Goal: Task Accomplishment & Management: Manage account settings

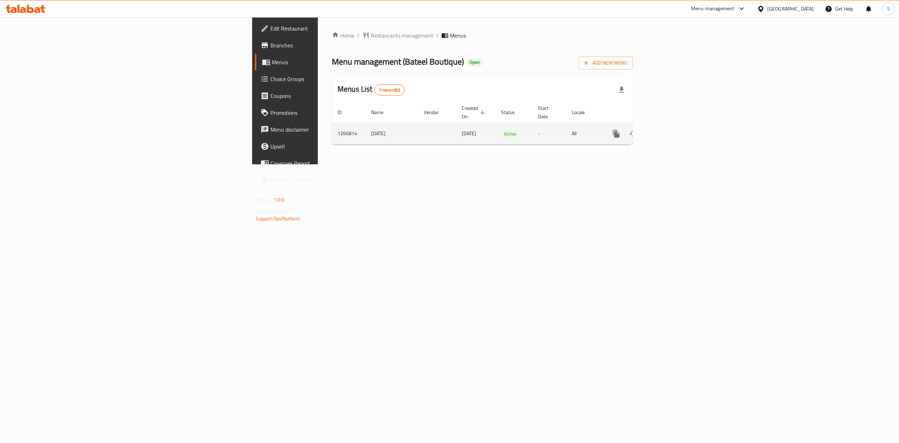
click at [671, 130] on icon "enhanced table" at bounding box center [666, 134] width 8 height 8
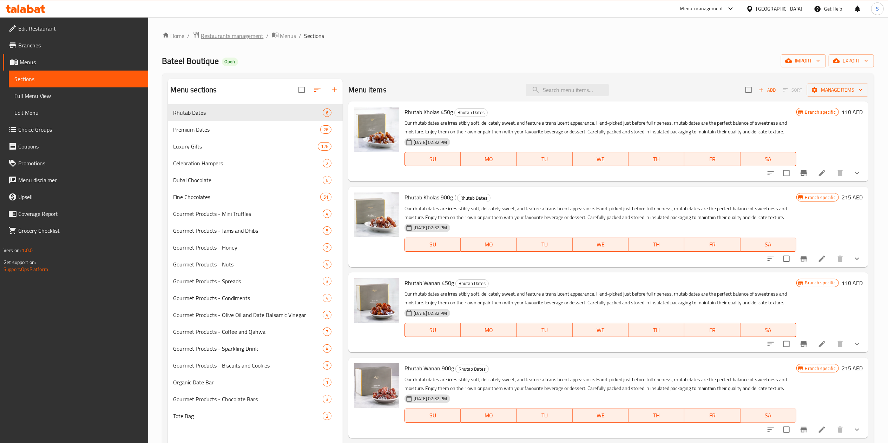
click at [218, 32] on span "Restaurants management" at bounding box center [232, 36] width 62 height 8
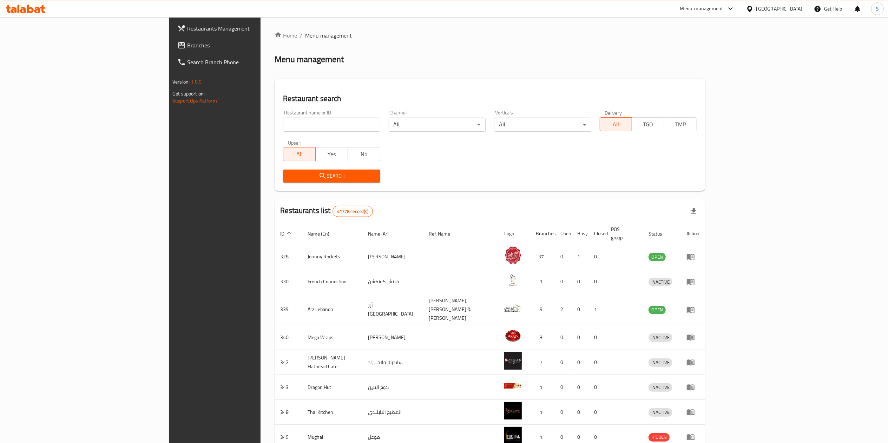
click at [283, 124] on input "search" at bounding box center [331, 125] width 97 height 14
type input "bayara"
click button "Search" at bounding box center [331, 176] width 97 height 13
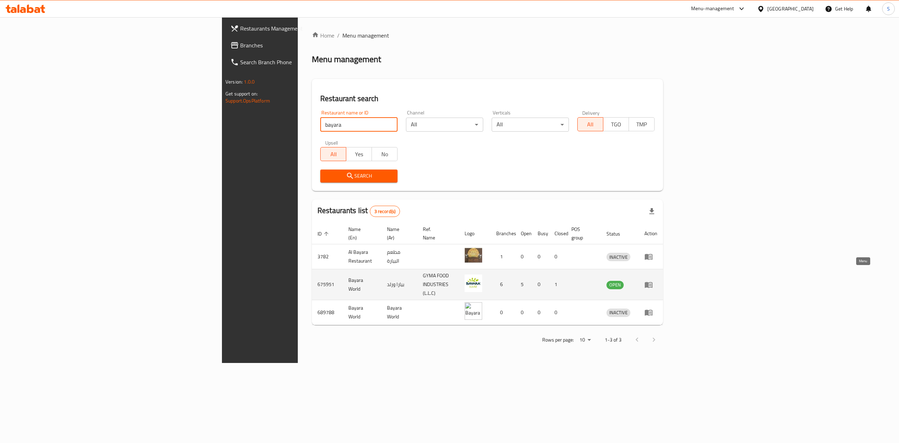
click at [652, 282] on icon "enhanced table" at bounding box center [649, 285] width 8 height 6
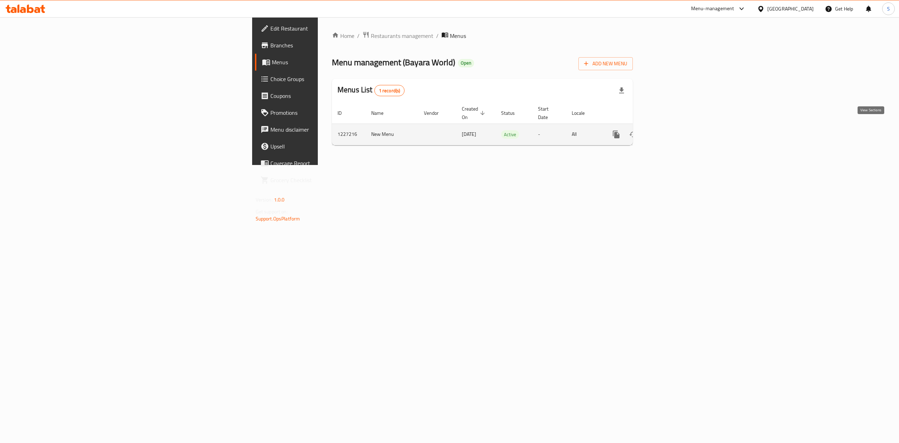
click at [670, 131] on icon "enhanced table" at bounding box center [667, 134] width 6 height 6
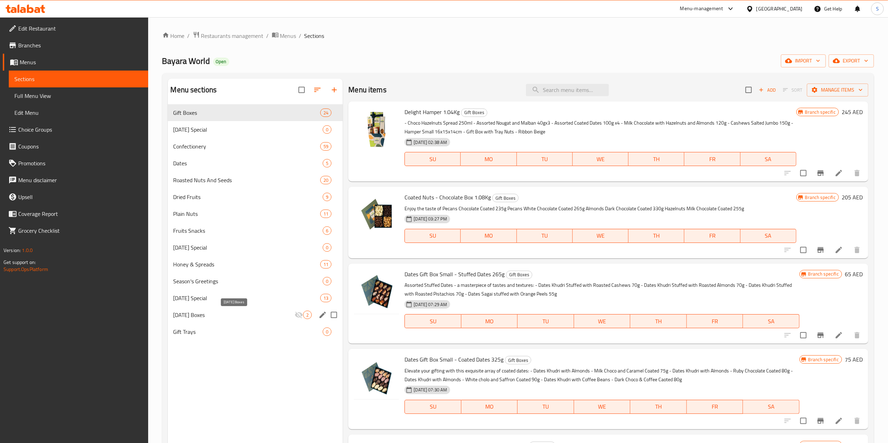
click at [232, 315] on span "[DATE] Boxes" at bounding box center [233, 315] width 121 height 8
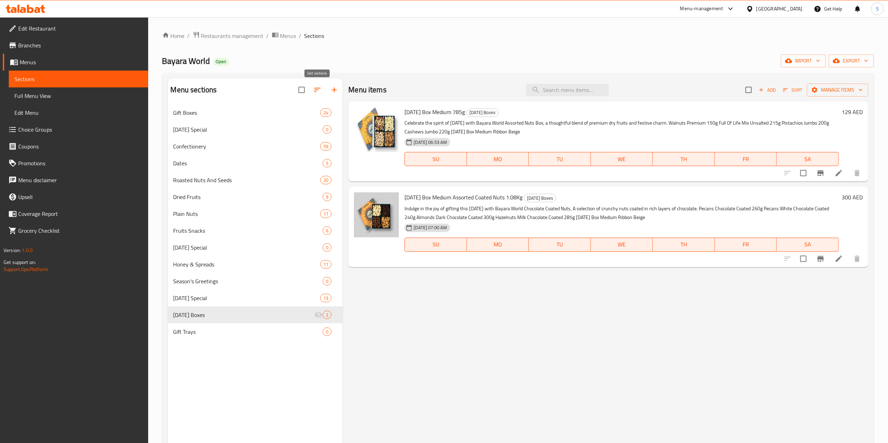
click at [313, 91] on icon "button" at bounding box center [317, 90] width 8 height 8
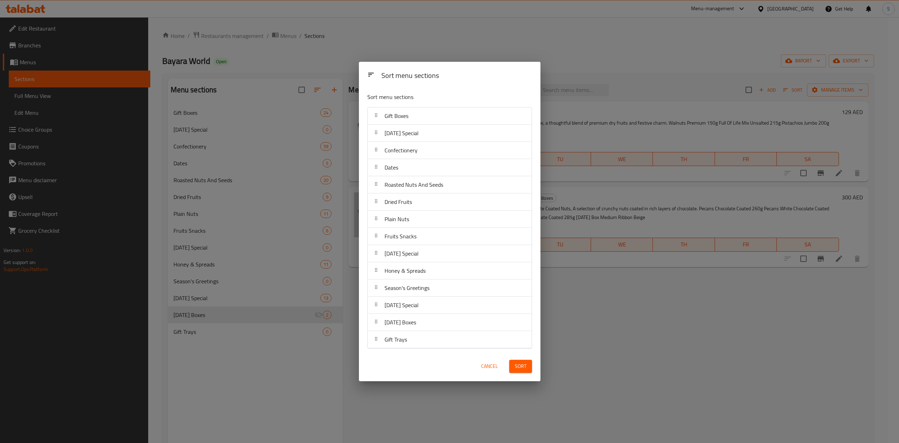
click at [284, 133] on div "Sort menu sections Sort menu sections Gift Boxes [DATE] Special Confectionery D…" at bounding box center [449, 221] width 899 height 443
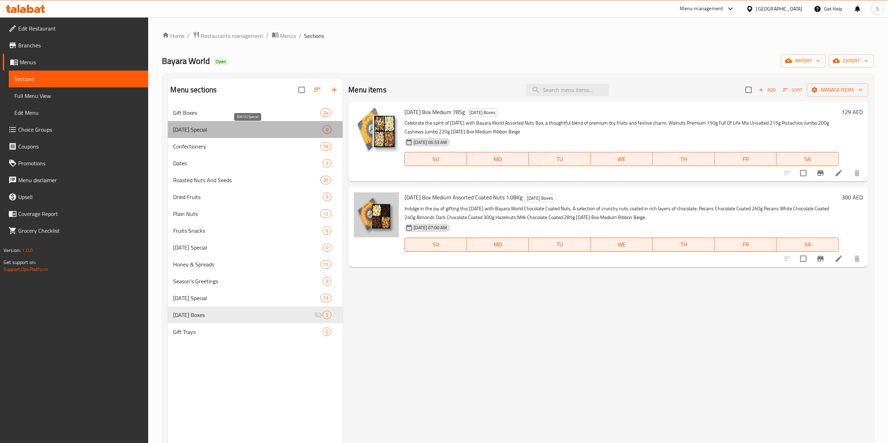
click at [259, 133] on span "[DATE] Special" at bounding box center [248, 129] width 150 height 8
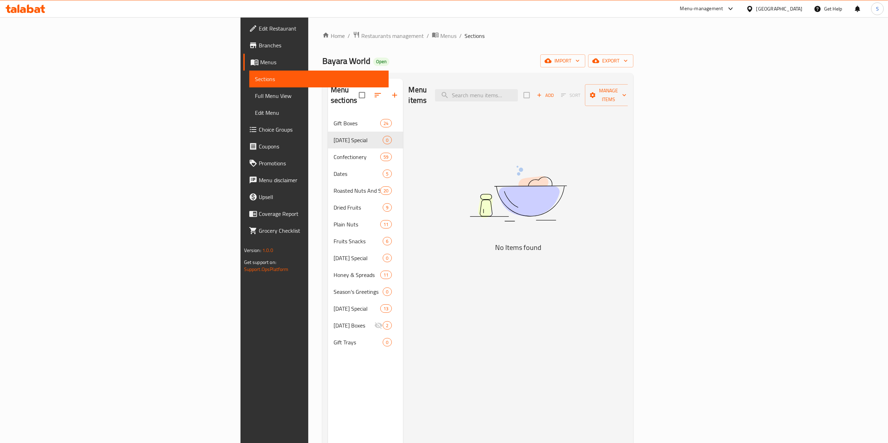
click at [355, 89] on input "checkbox" at bounding box center [362, 95] width 15 height 15
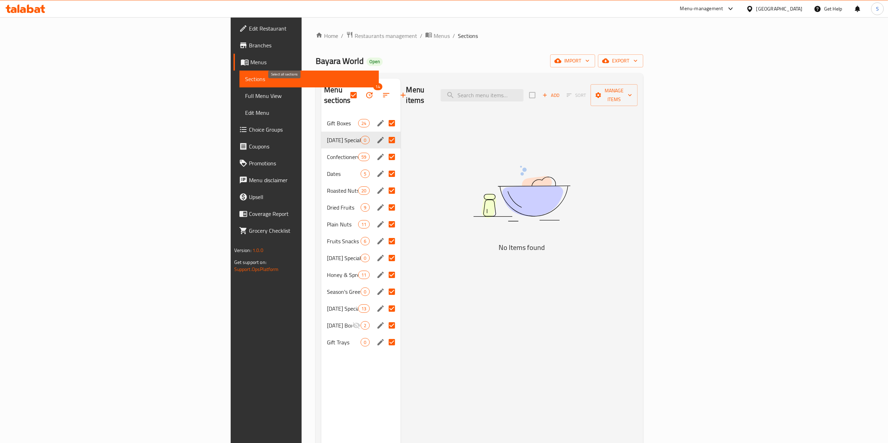
click at [346, 90] on input "checkbox" at bounding box center [353, 95] width 15 height 15
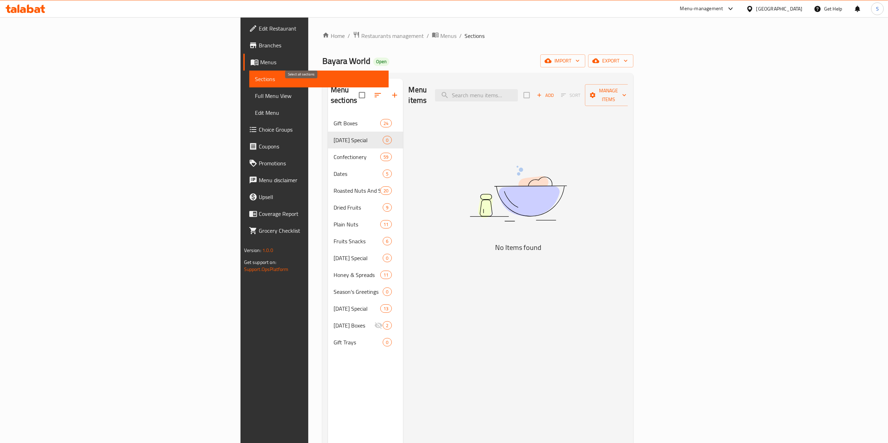
click at [355, 88] on input "checkbox" at bounding box center [362, 95] width 15 height 15
checkbox input "true"
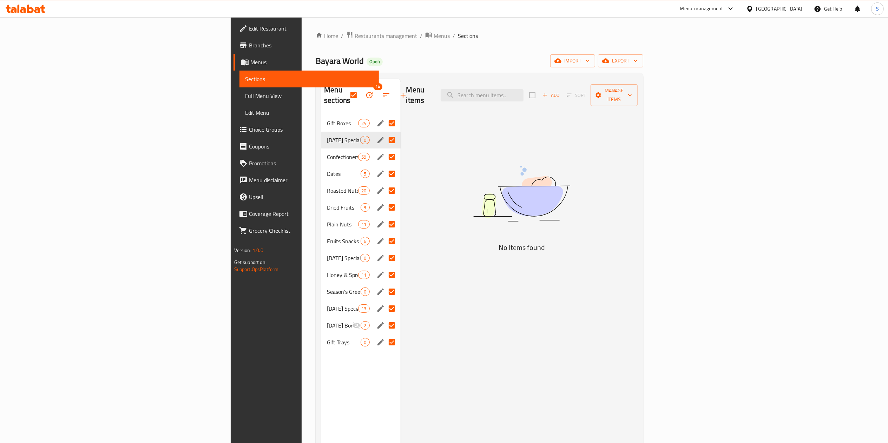
click at [384, 133] on input "Menu sections" at bounding box center [391, 140] width 15 height 15
checkbox input "false"
click at [365, 91] on icon "button" at bounding box center [369, 95] width 8 height 8
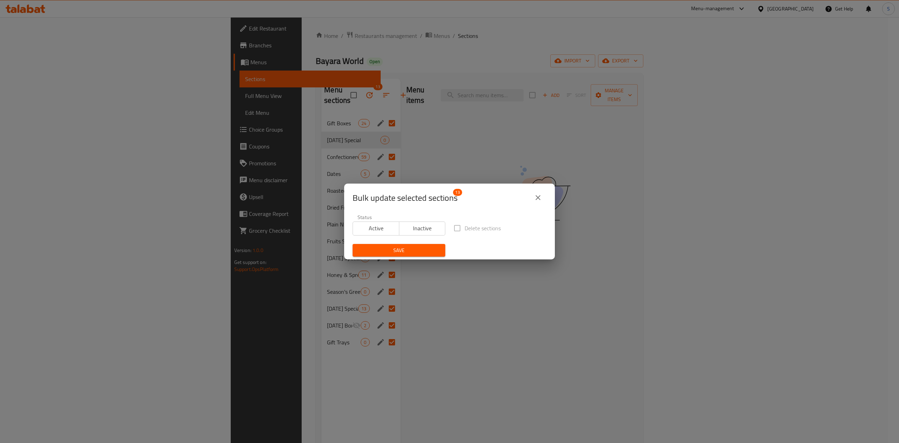
click at [468, 231] on span "Delete sections" at bounding box center [482, 228] width 36 height 8
click at [252, 151] on div "Bulk update selected sections 13 Status Active Inactive Delete sections Save" at bounding box center [449, 221] width 899 height 443
click at [540, 199] on icon "close" at bounding box center [537, 197] width 5 height 5
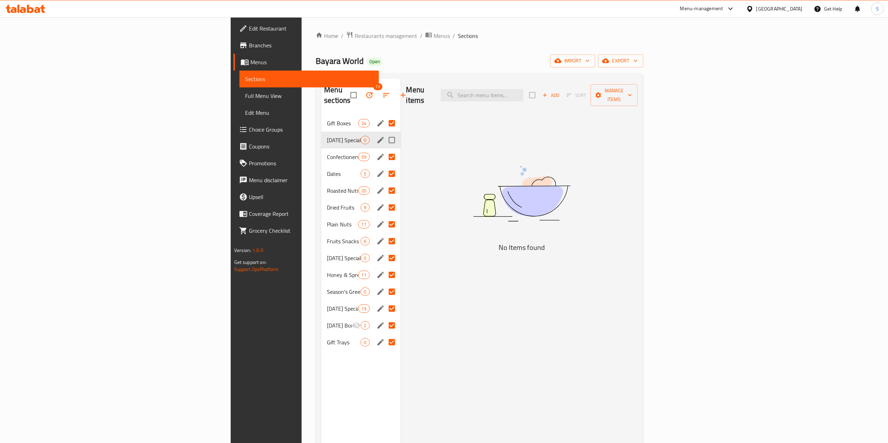
click at [384, 133] on input "Menu sections" at bounding box center [391, 140] width 15 height 15
checkbox input "true"
click at [346, 89] on input "checkbox" at bounding box center [353, 95] width 15 height 15
checkbox input "false"
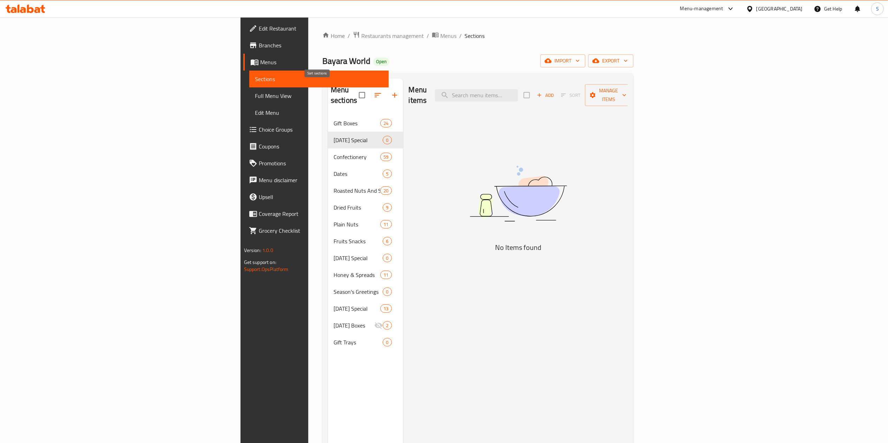
click at [369, 92] on button "button" at bounding box center [377, 95] width 17 height 17
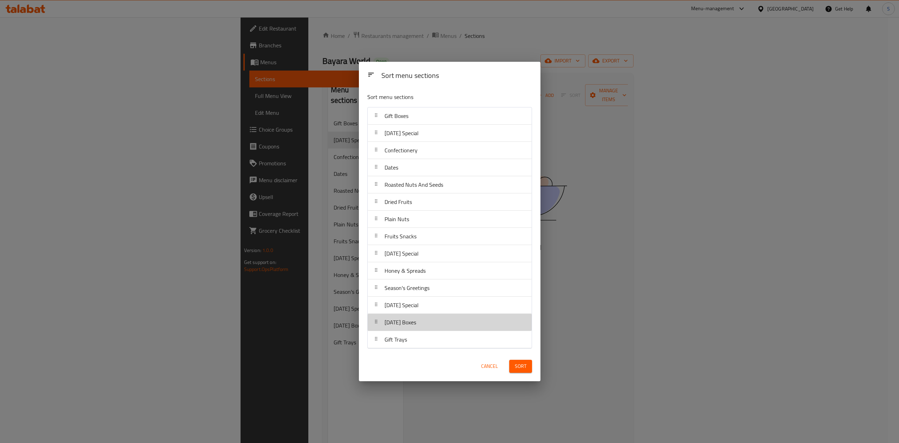
drag, startPoint x: 425, startPoint y: 326, endPoint x: 430, endPoint y: 143, distance: 184.0
click at [430, 143] on nav "Gift Boxes [DATE] Special Confectionery Dates Roasted Nuts And Seeds Dried Frui…" at bounding box center [449, 228] width 165 height 242
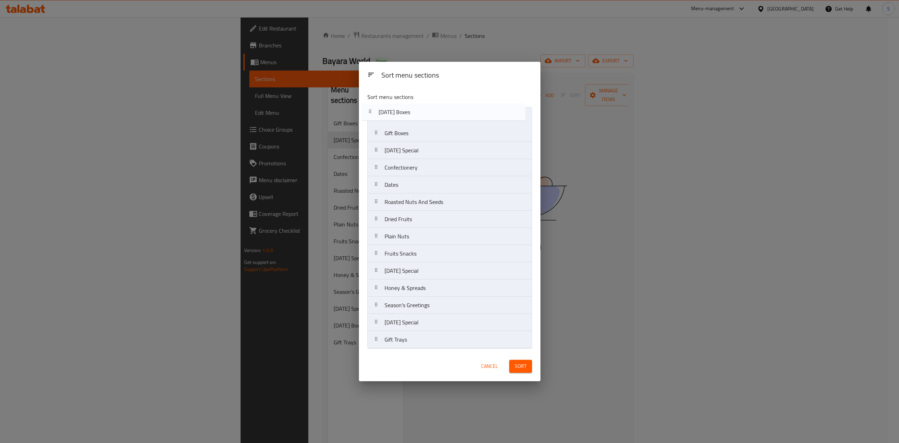
drag, startPoint x: 406, startPoint y: 154, endPoint x: 397, endPoint y: 110, distance: 45.1
click at [397, 110] on nav "Gift Boxes [DATE] Special [DATE] Boxes Confectionery Dates Roasted Nuts And See…" at bounding box center [449, 228] width 165 height 242
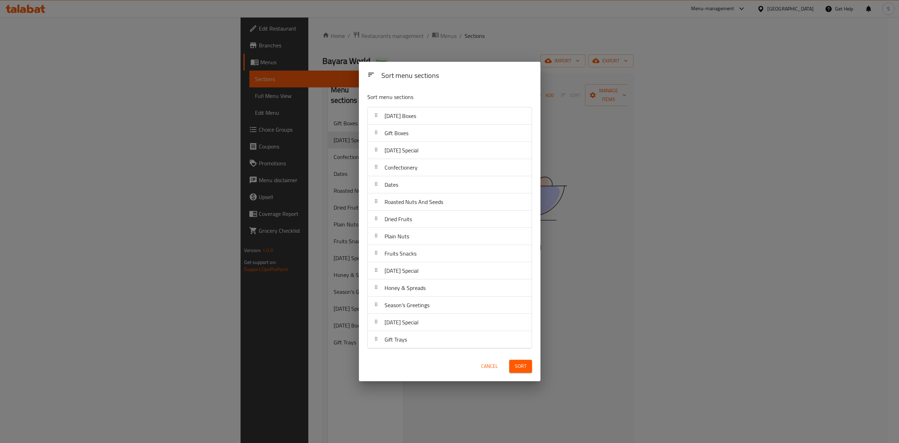
click at [519, 368] on span "Sort" at bounding box center [521, 366] width 12 height 9
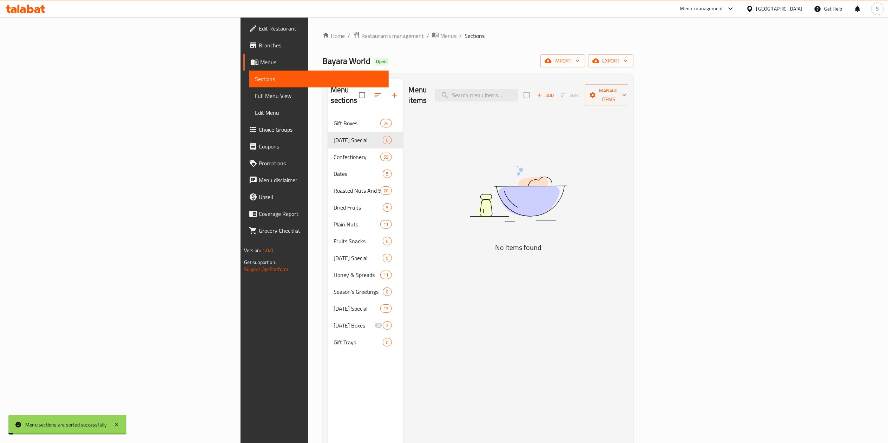
click at [334, 119] on span "Gift Boxes" at bounding box center [357, 123] width 47 height 8
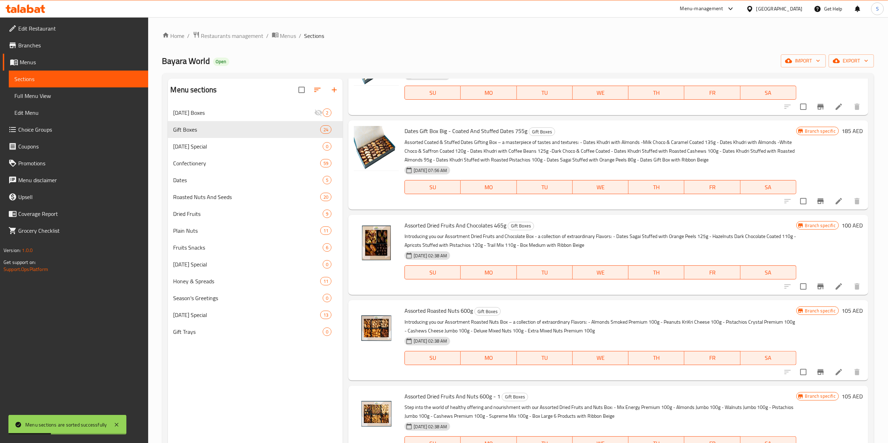
scroll to position [799, 0]
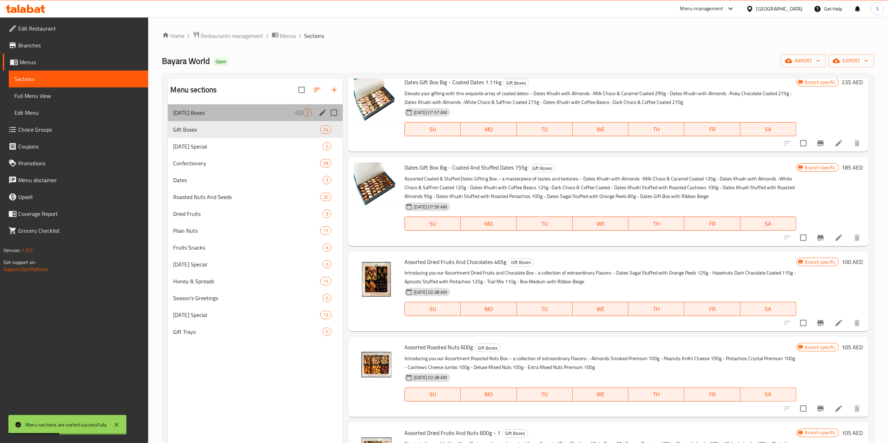
click at [219, 120] on div "[DATE] Boxes 2" at bounding box center [255, 112] width 175 height 17
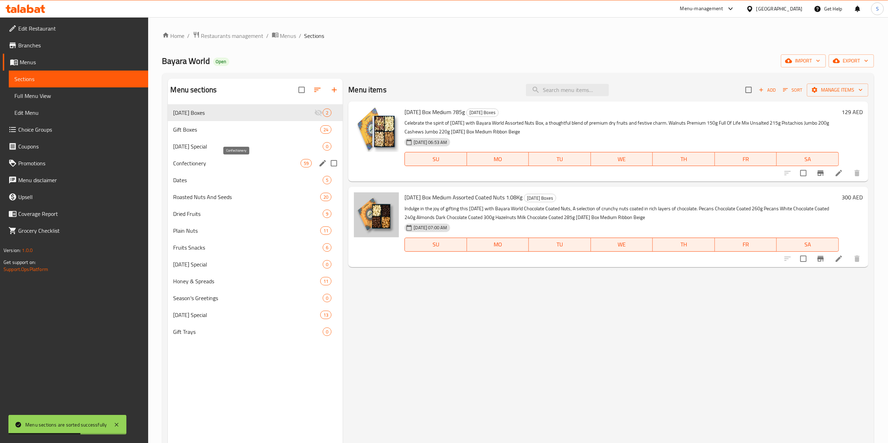
click at [248, 163] on span "Confectionery" at bounding box center [236, 163] width 127 height 8
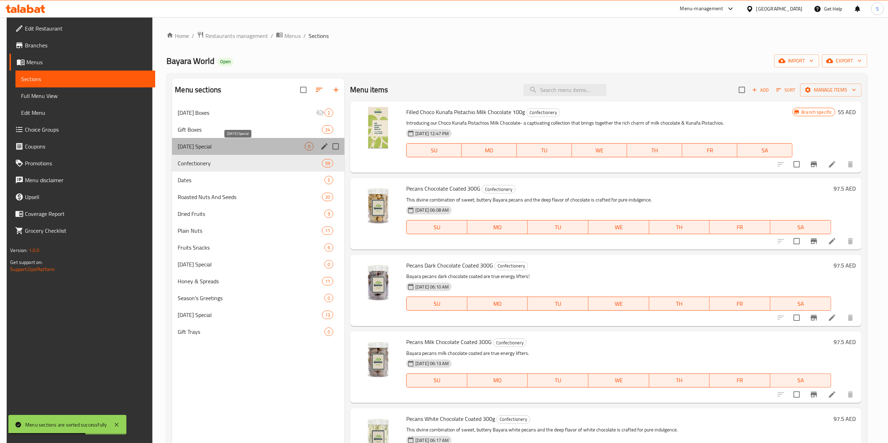
click at [229, 147] on span "[DATE] Special" at bounding box center [241, 146] width 127 height 8
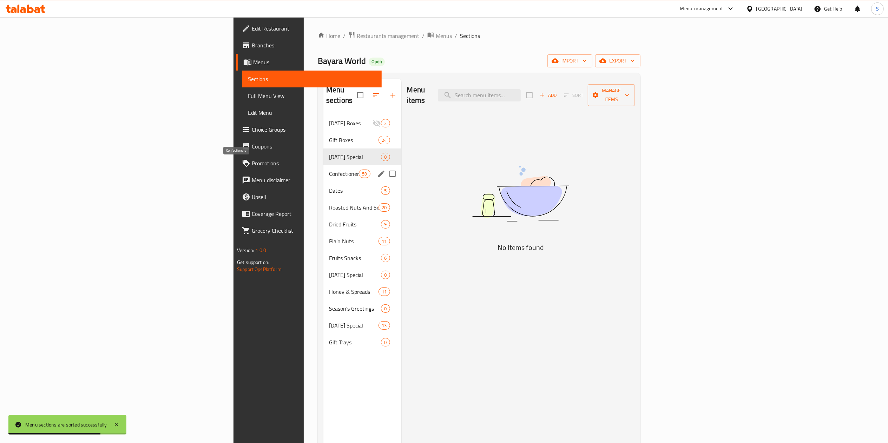
click at [323, 165] on div "Confectionery 59" at bounding box center [362, 173] width 78 height 17
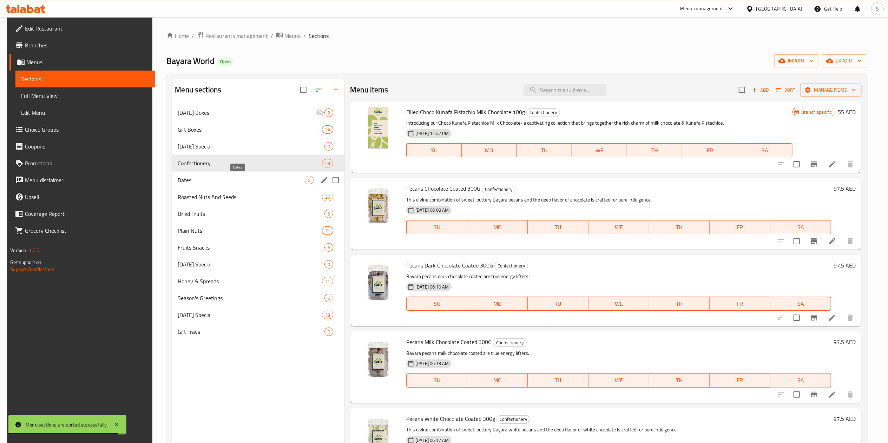
click at [249, 181] on span "Dates" at bounding box center [241, 180] width 127 height 8
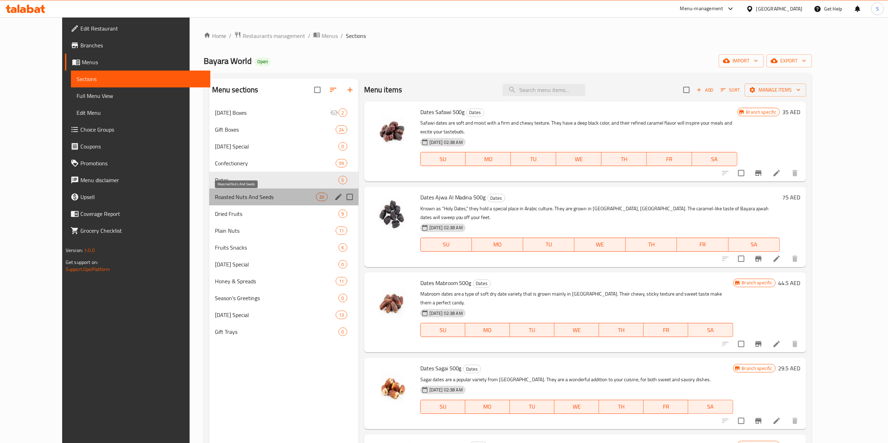
click at [233, 201] on span "Roasted Nuts And Seeds" at bounding box center [265, 197] width 101 height 8
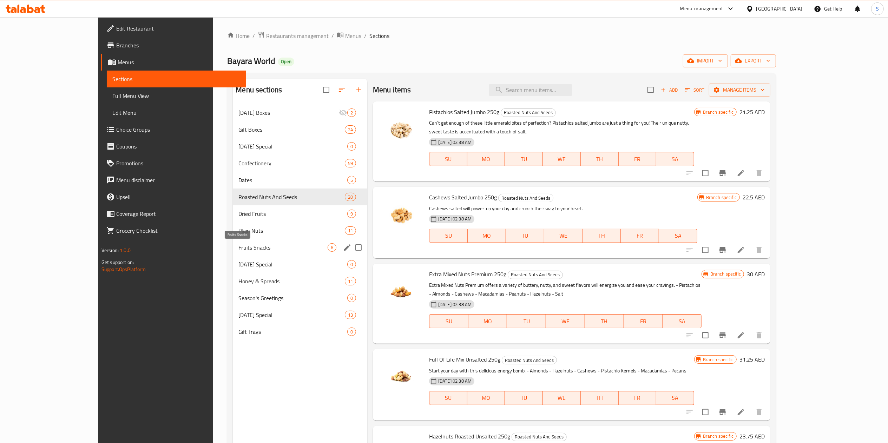
click at [238, 244] on span "Fruits Snacks" at bounding box center [282, 247] width 89 height 8
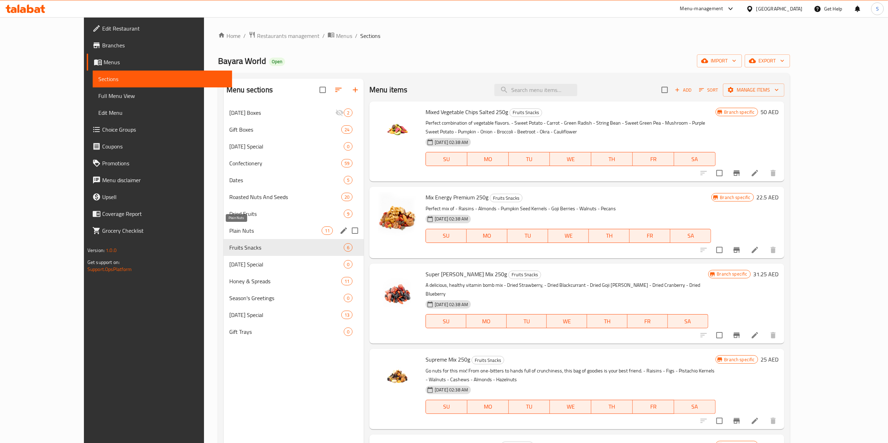
click at [229, 227] on span "Plain Nuts" at bounding box center [275, 230] width 92 height 8
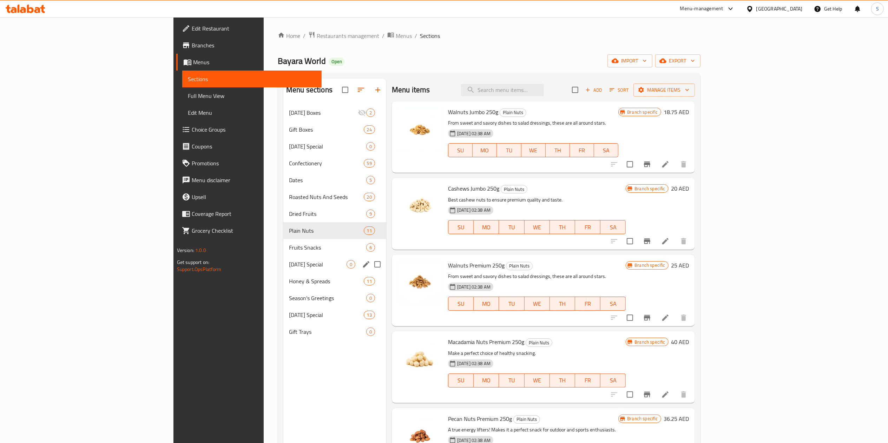
click at [283, 258] on div "[DATE] Special 0" at bounding box center [334, 264] width 103 height 17
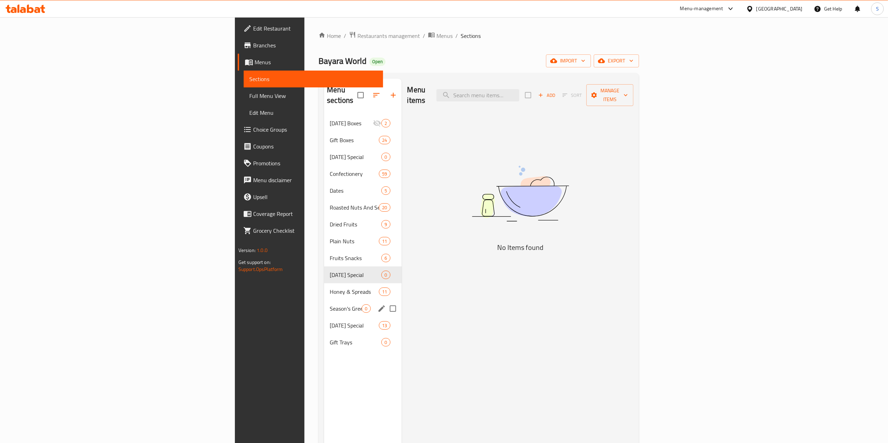
click at [324, 300] on div "Season's Greetings 0" at bounding box center [362, 308] width 77 height 17
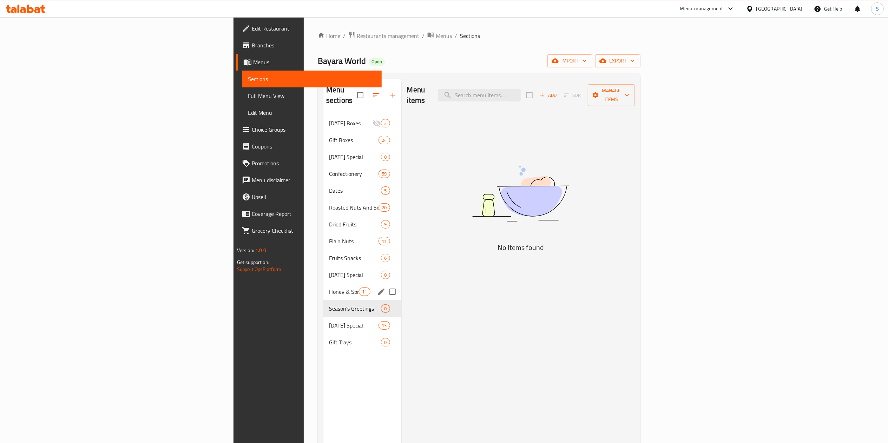
click at [329, 288] on span "Honey & Spreads" at bounding box center [344, 292] width 30 height 8
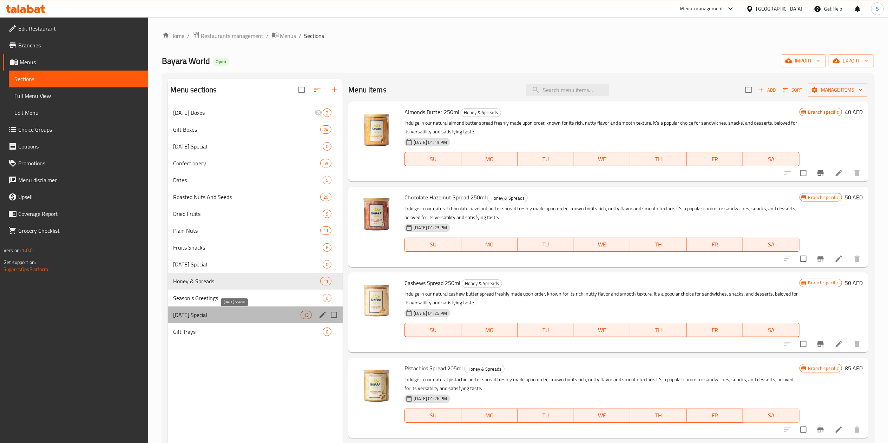
click at [215, 312] on span "[DATE] Special" at bounding box center [236, 315] width 127 height 8
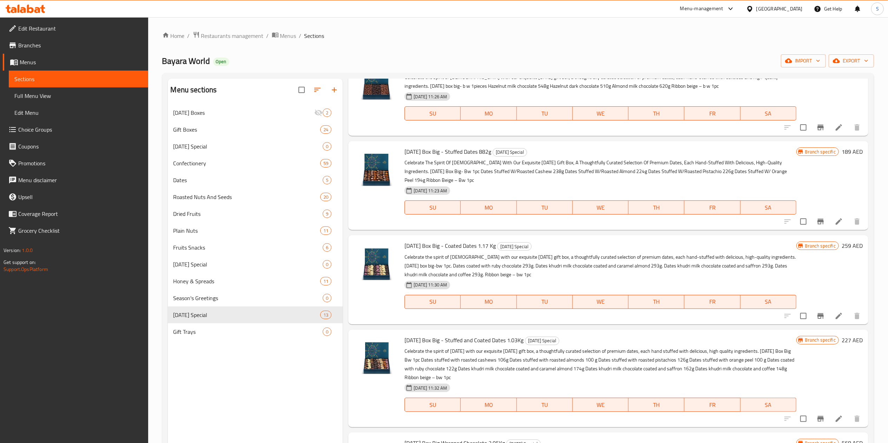
scroll to position [99, 0]
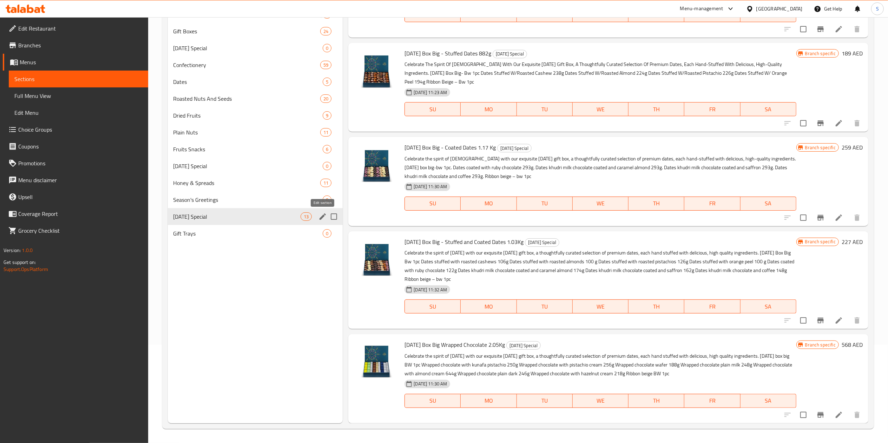
click at [320, 217] on icon "edit" at bounding box center [322, 216] width 8 height 8
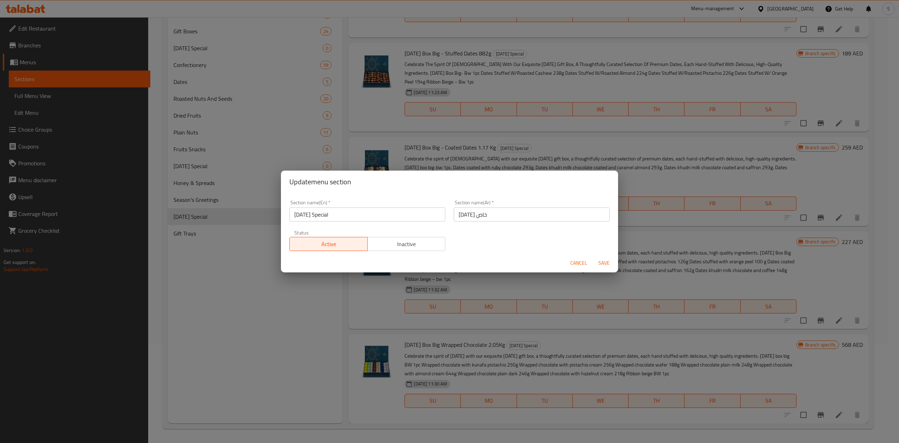
click at [386, 220] on input "[DATE] Special" at bounding box center [367, 214] width 156 height 14
type input "Special Boxes"
click at [487, 221] on input "[DATE] خاص" at bounding box center [532, 214] width 156 height 14
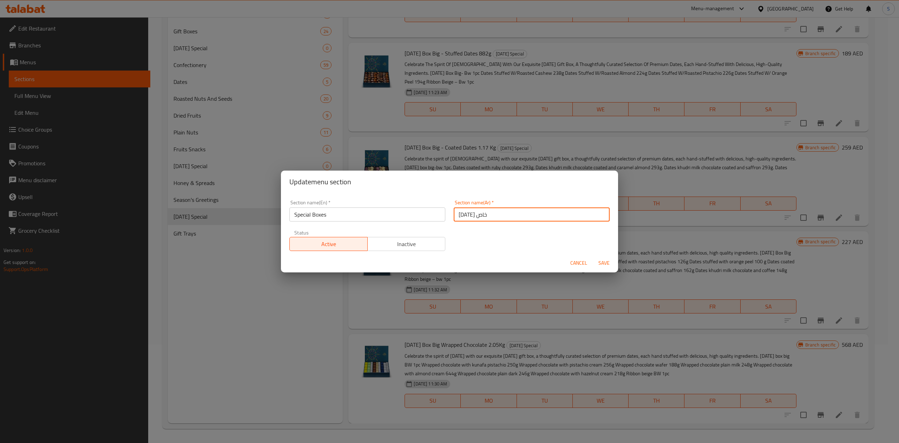
click at [487, 221] on input "[DATE] خاص" at bounding box center [532, 214] width 156 height 14
click at [479, 210] on input "[DATE] خاص" at bounding box center [532, 214] width 156 height 14
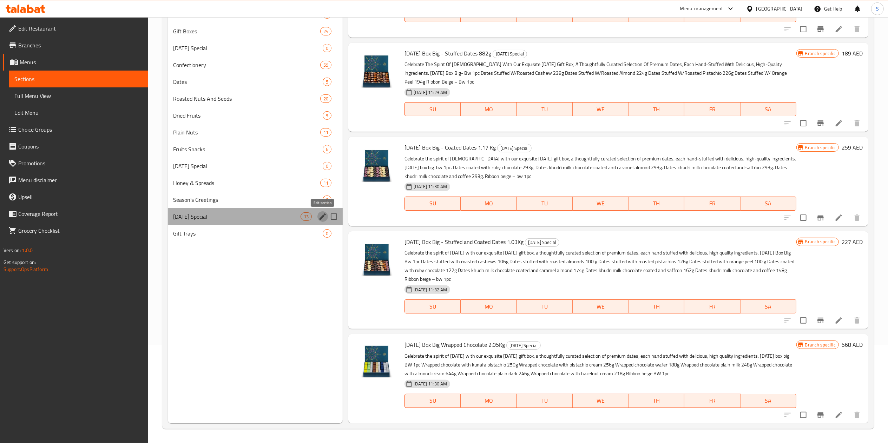
click at [319, 216] on icon "edit" at bounding box center [322, 216] width 8 height 8
click at [322, 220] on icon "edit" at bounding box center [322, 216] width 8 height 8
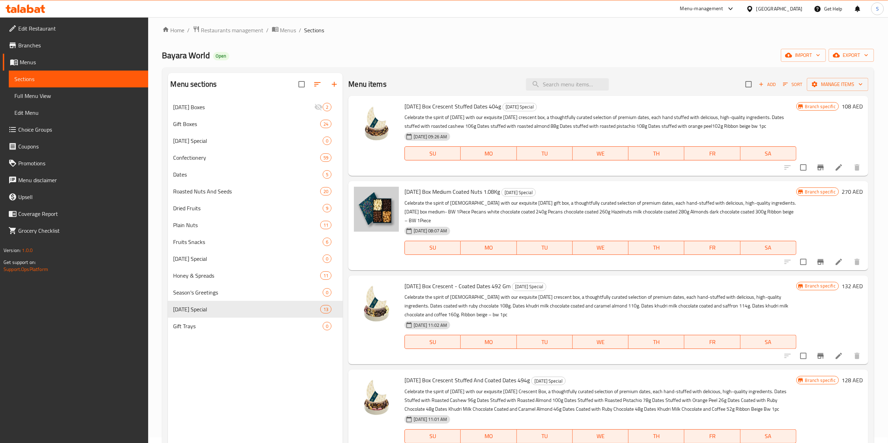
scroll to position [3, 0]
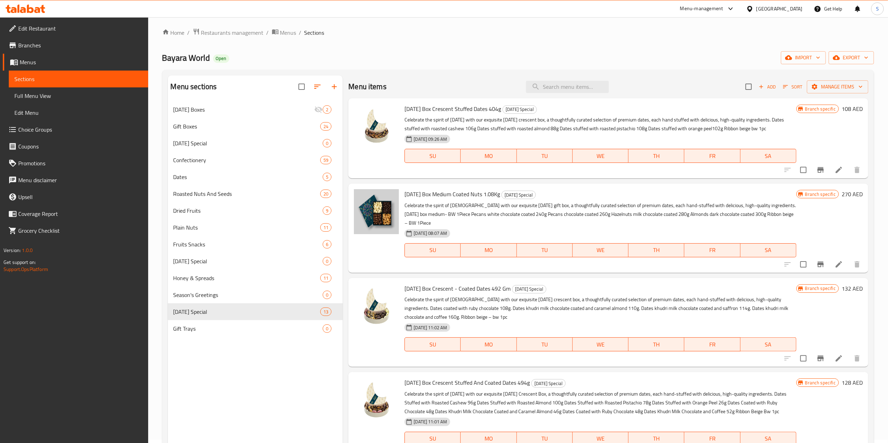
click at [89, 39] on link "Branches" at bounding box center [75, 45] width 145 height 17
